Goal: Information Seeking & Learning: Learn about a topic

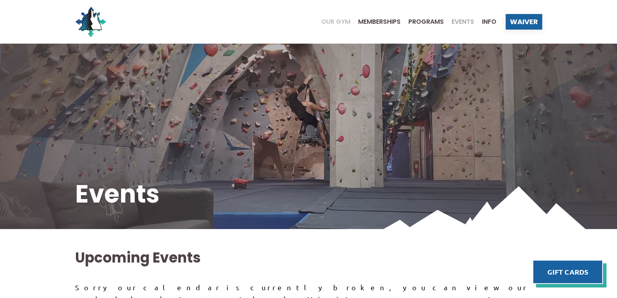
click at [330, 20] on span "Our Gym" at bounding box center [335, 22] width 29 height 6
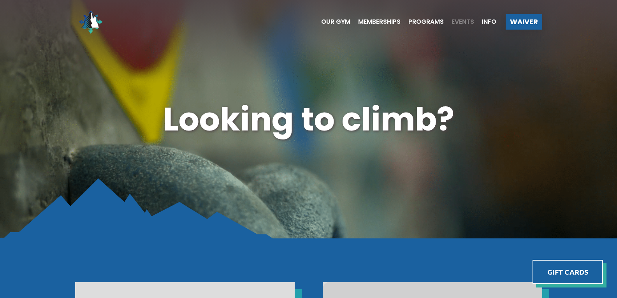
click at [458, 19] on span "Events" at bounding box center [463, 22] width 23 height 6
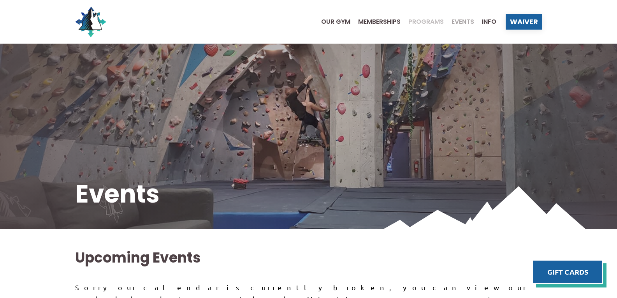
click at [421, 23] on span "Programs" at bounding box center [426, 22] width 35 height 6
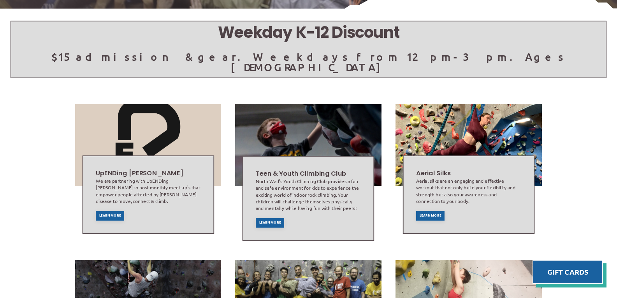
scroll to position [156, 0]
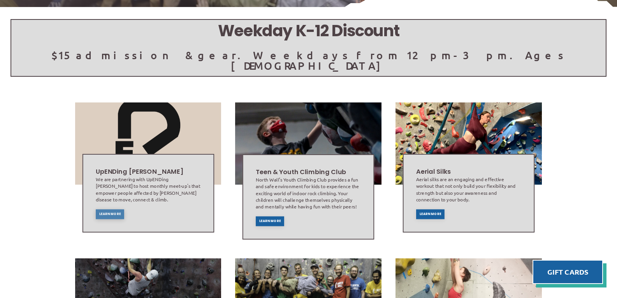
click at [109, 209] on div "Learn More" at bounding box center [109, 214] width 28 height 10
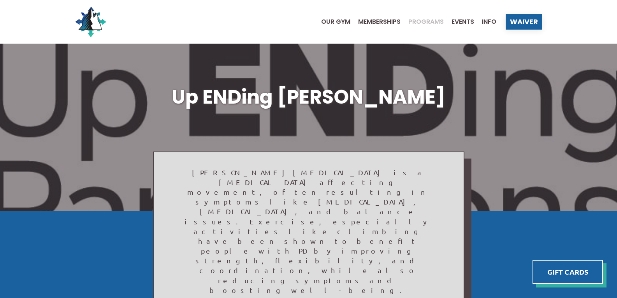
click at [436, 22] on span "Programs" at bounding box center [426, 22] width 35 height 6
